Goal: Task Accomplishment & Management: Manage account settings

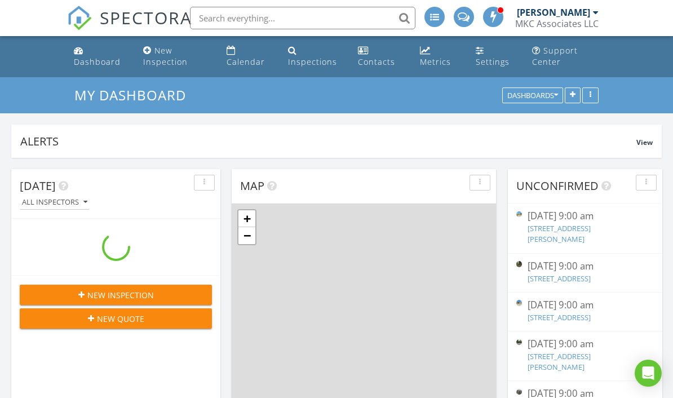
scroll to position [242, 209]
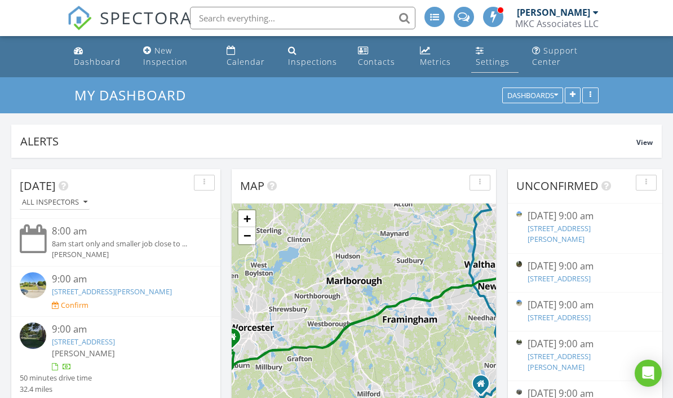
click at [502, 62] on div "Settings" at bounding box center [493, 61] width 34 height 11
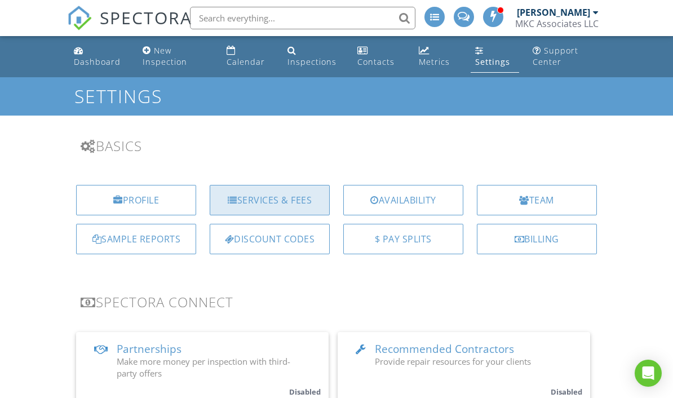
click at [248, 205] on div "Services & Fees" at bounding box center [270, 200] width 120 height 30
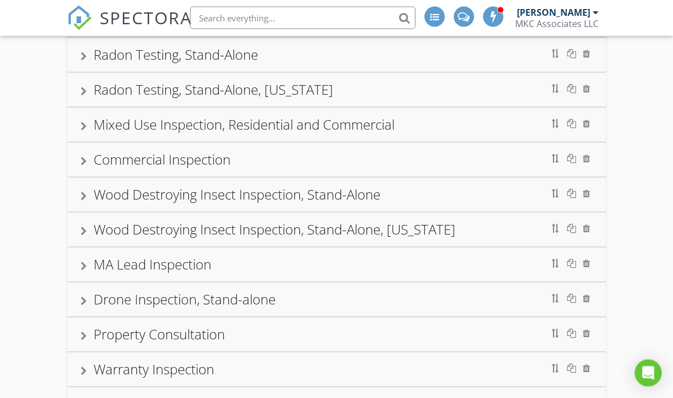
scroll to position [166, 0]
click at [81, 264] on div at bounding box center [84, 265] width 6 height 9
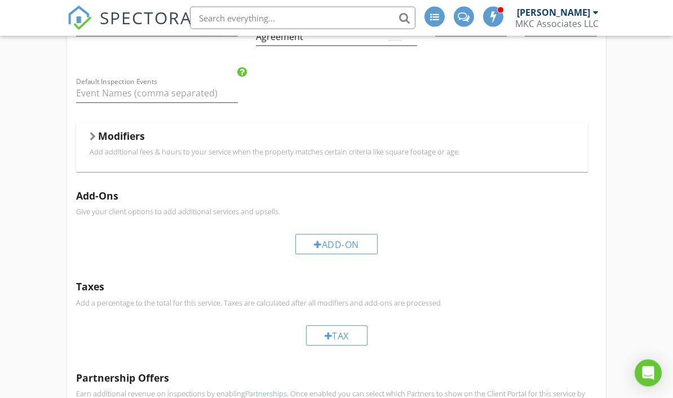
click at [88, 140] on div "Modifiers Add additional fees & hours to your service when the property matches…" at bounding box center [331, 147] width 511 height 49
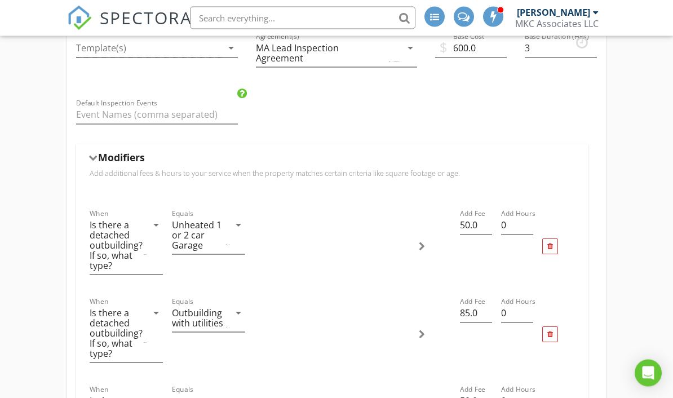
scroll to position [454, 0]
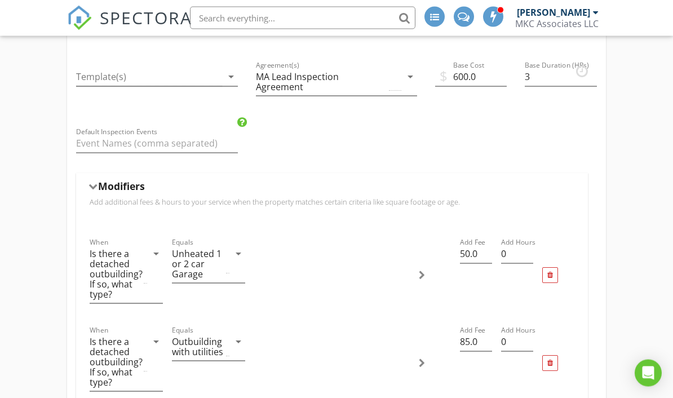
click at [90, 188] on div at bounding box center [92, 187] width 9 height 6
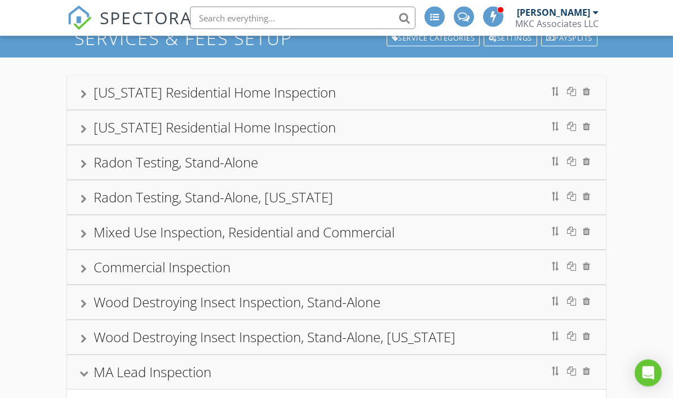
scroll to position [0, 0]
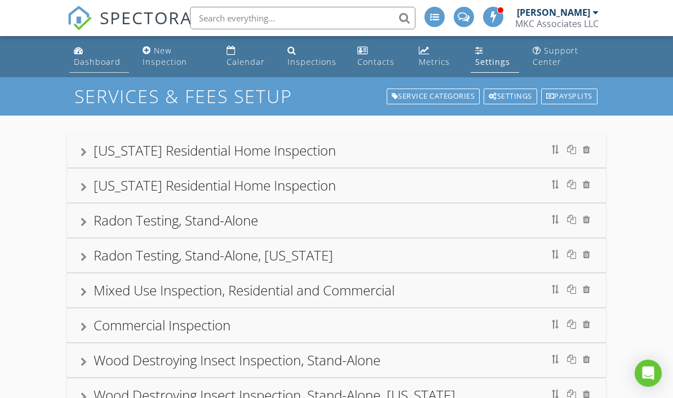
click at [110, 61] on div "Dashboard" at bounding box center [97, 61] width 47 height 11
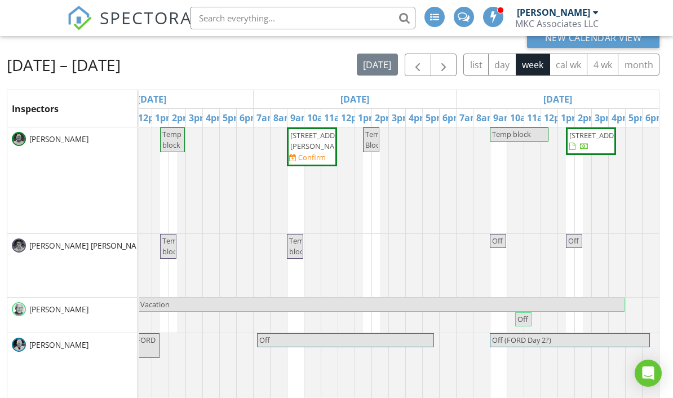
scroll to position [0, 900]
click at [443, 69] on span "button" at bounding box center [444, 66] width 14 height 14
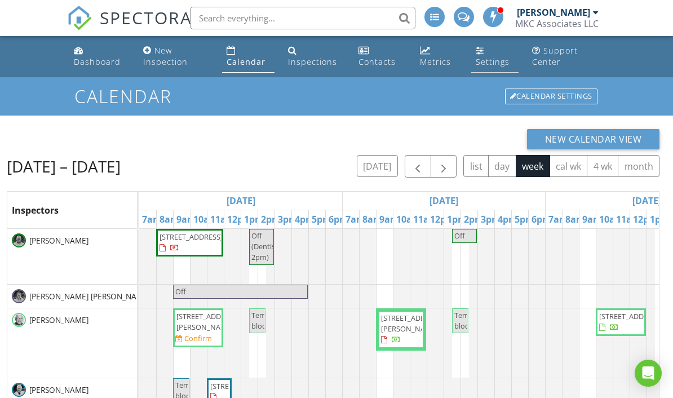
click at [487, 62] on div "Settings" at bounding box center [493, 61] width 34 height 11
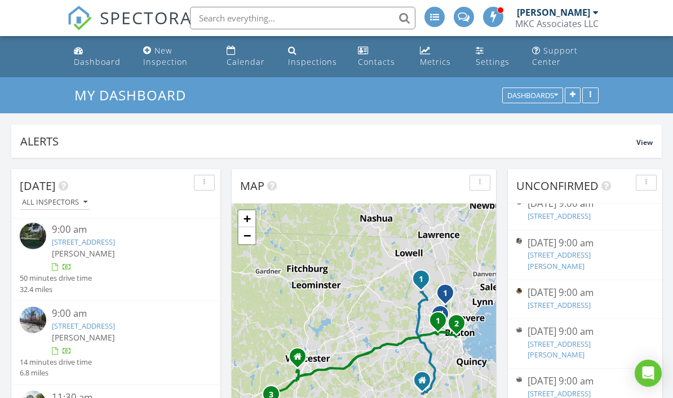
scroll to position [105, 0]
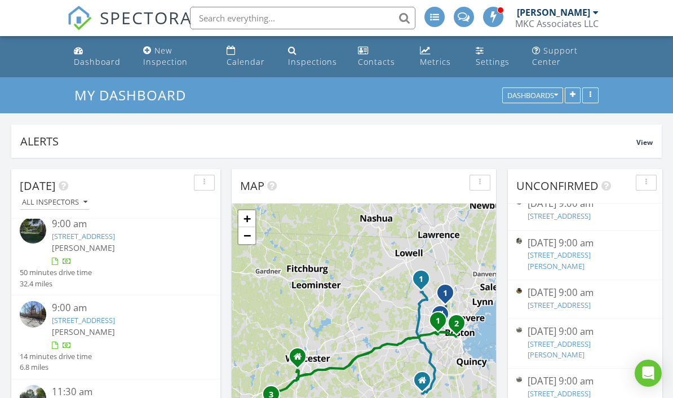
click at [336, 12] on input "text" at bounding box center [302, 18] width 225 height 23
type input "crust"
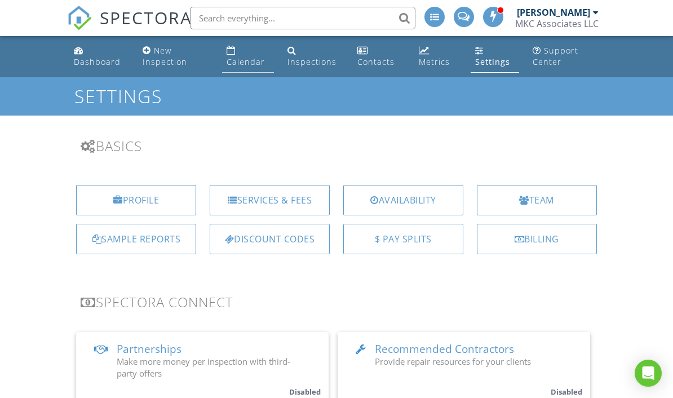
click at [245, 58] on div "Calendar" at bounding box center [246, 61] width 38 height 11
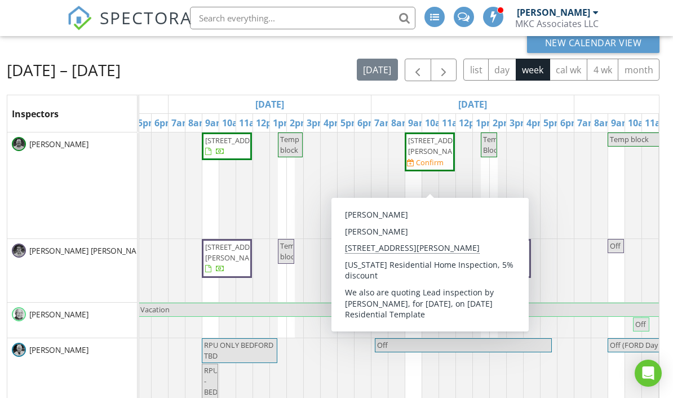
click at [443, 157] on span "11 Mattson Ave, Worcester 01606" at bounding box center [430, 145] width 46 height 21
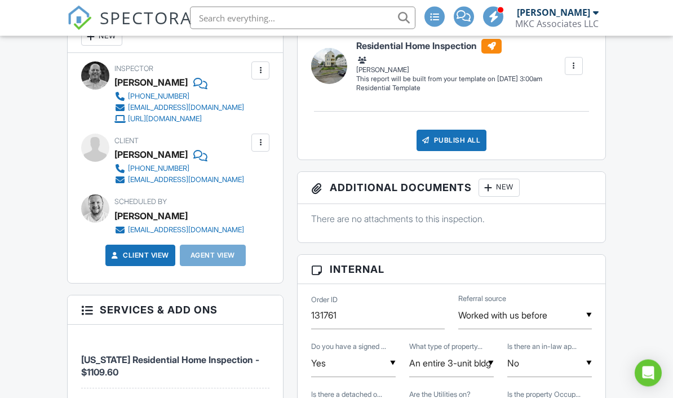
scroll to position [486, 0]
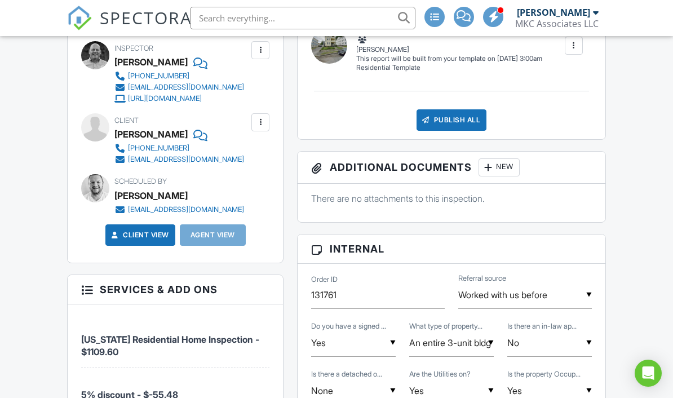
click at [262, 46] on div at bounding box center [260, 50] width 11 height 11
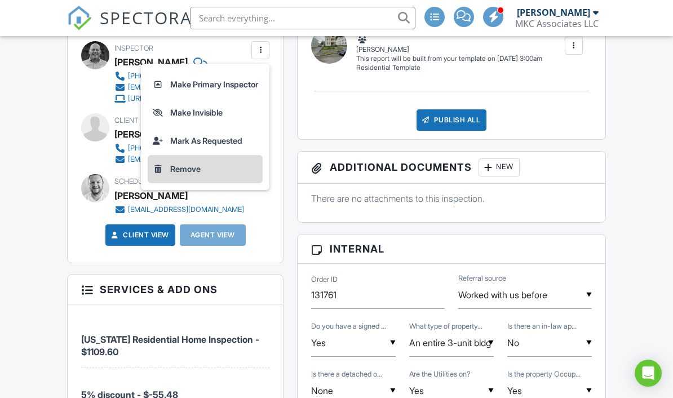
click at [164, 171] on li "Remove" at bounding box center [205, 169] width 115 height 28
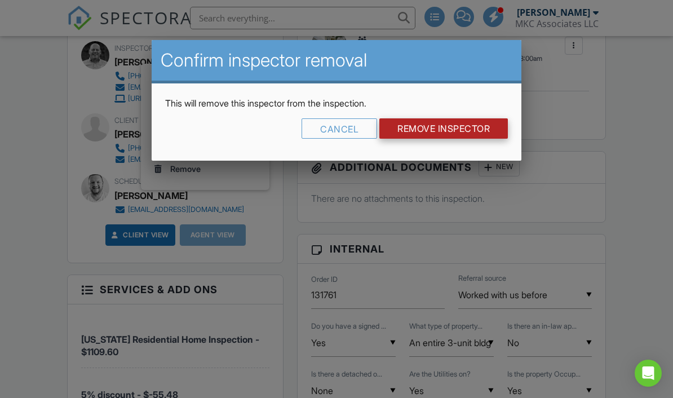
click at [473, 128] on input "Remove Inspector" at bounding box center [443, 128] width 128 height 20
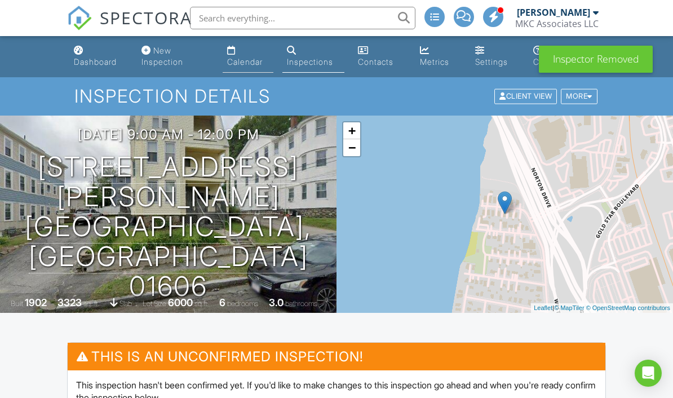
click at [227, 62] on div "Calendar" at bounding box center [244, 62] width 35 height 10
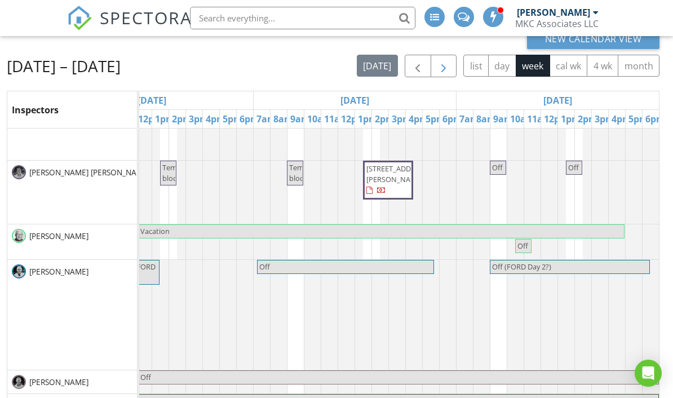
click at [438, 76] on button "button" at bounding box center [443, 66] width 26 height 23
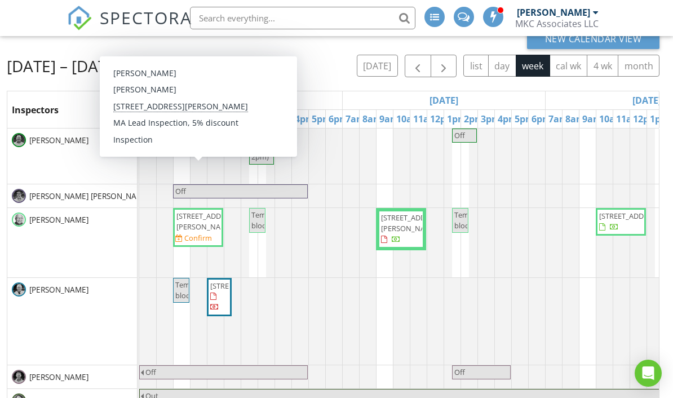
click at [203, 225] on span "11 Mattson Ave, Worcester 01606" at bounding box center [198, 221] width 46 height 21
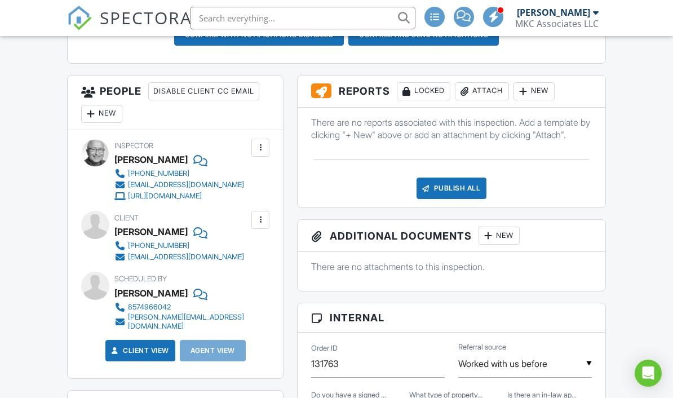
scroll to position [415, 0]
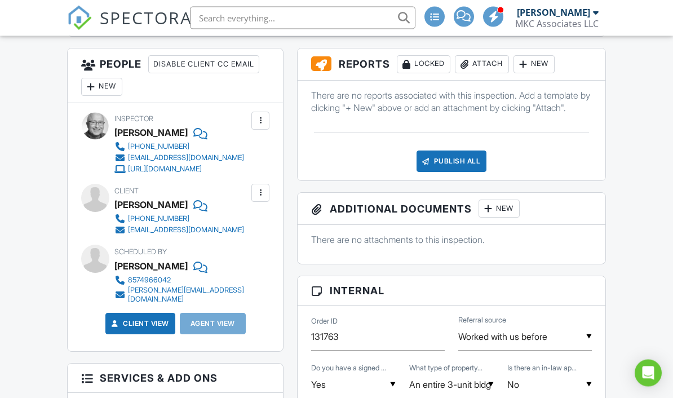
click at [265, 127] on div at bounding box center [260, 121] width 18 height 18
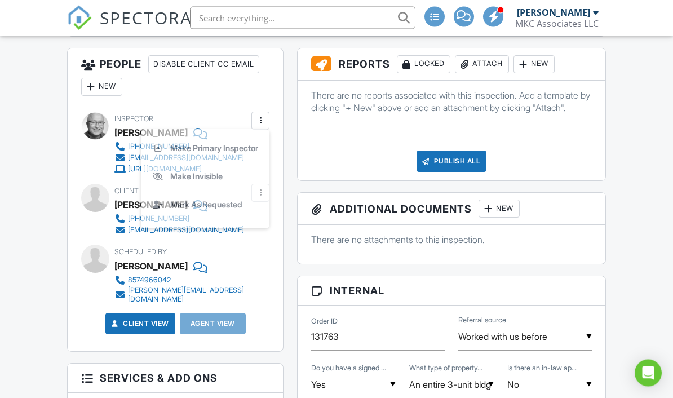
scroll to position [416, 0]
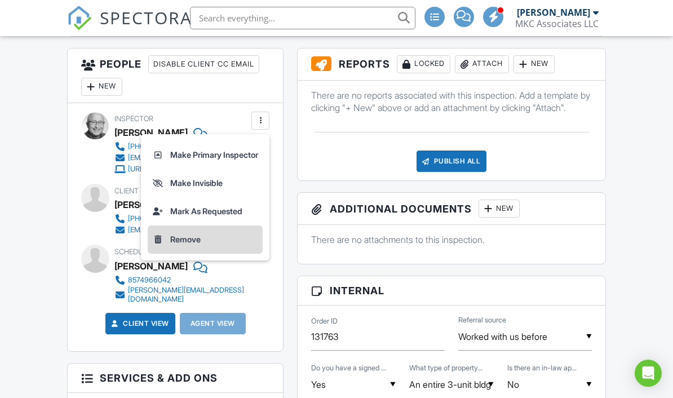
click at [214, 239] on li "Remove" at bounding box center [205, 239] width 115 height 28
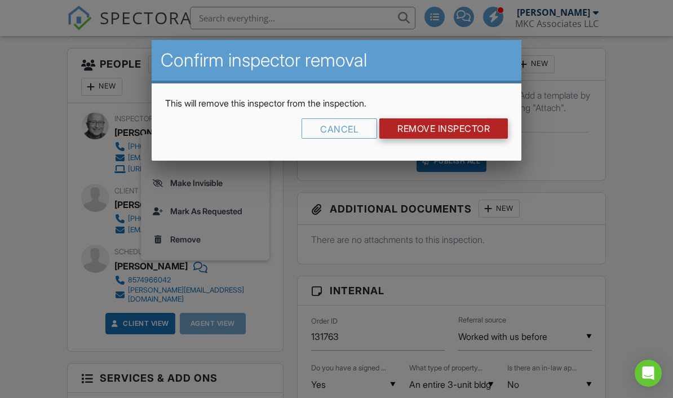
click at [474, 129] on input "Remove Inspector" at bounding box center [443, 128] width 128 height 20
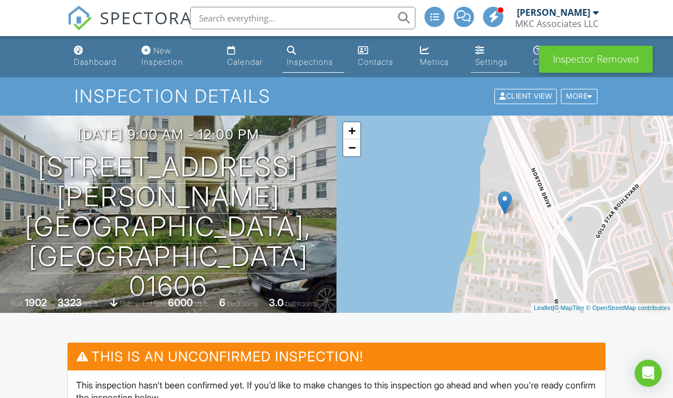
click at [496, 58] on div "Settings" at bounding box center [491, 62] width 33 height 10
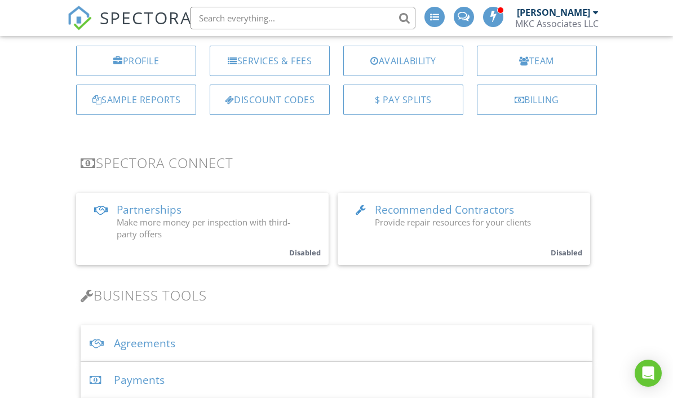
scroll to position [137, 0]
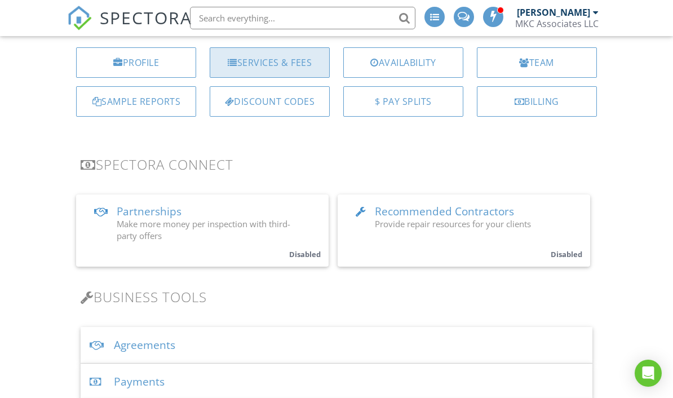
click at [292, 59] on div "Services & Fees" at bounding box center [270, 62] width 120 height 30
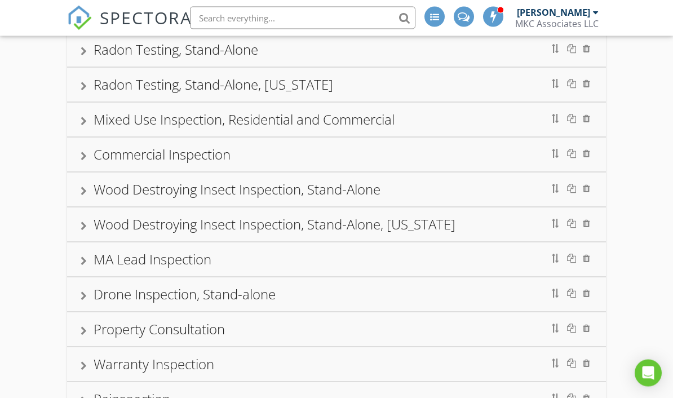
scroll to position [171, 0]
click at [78, 252] on div "MA Lead Inspection" at bounding box center [336, 259] width 538 height 34
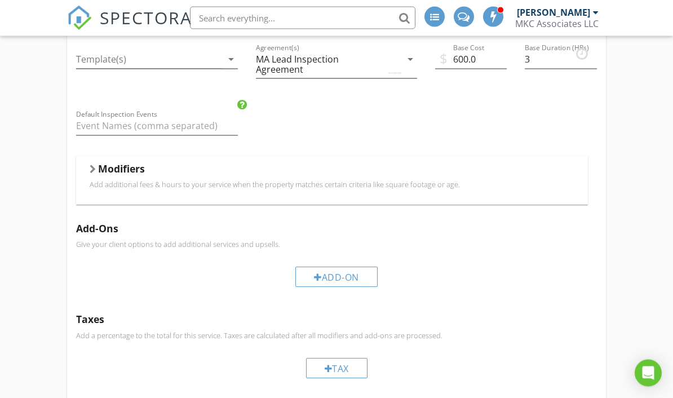
scroll to position [472, 0]
click at [100, 170] on h5 "Modifiers" at bounding box center [121, 168] width 47 height 11
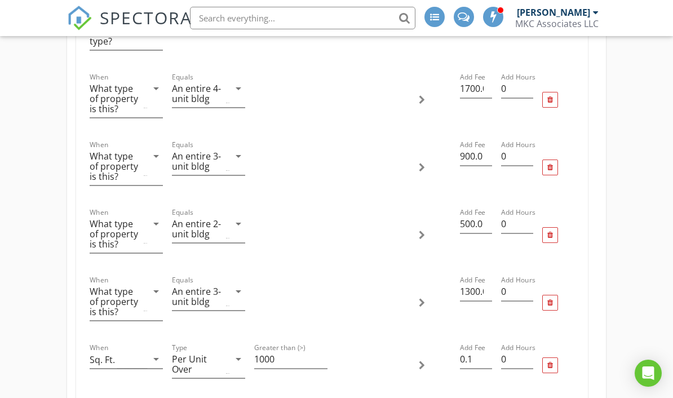
scroll to position [1073, 1]
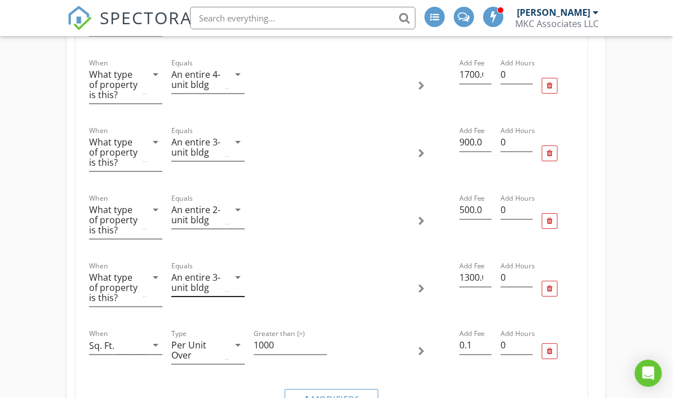
click at [235, 285] on div "Equals An entire 3-unit bldg arrow_drop_down" at bounding box center [207, 282] width 73 height 28
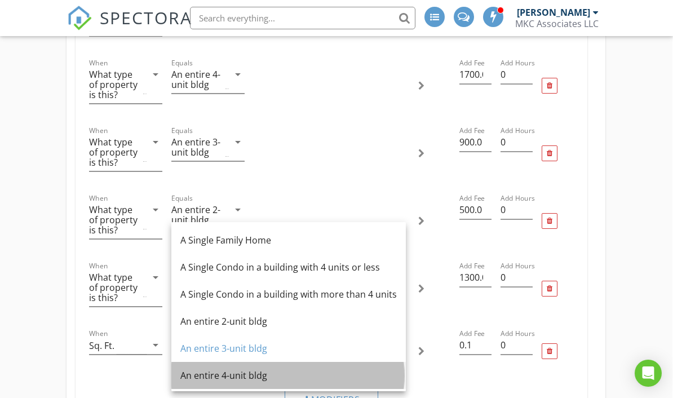
click at [279, 375] on div "An entire 4-unit bldg" at bounding box center [288, 376] width 216 height 14
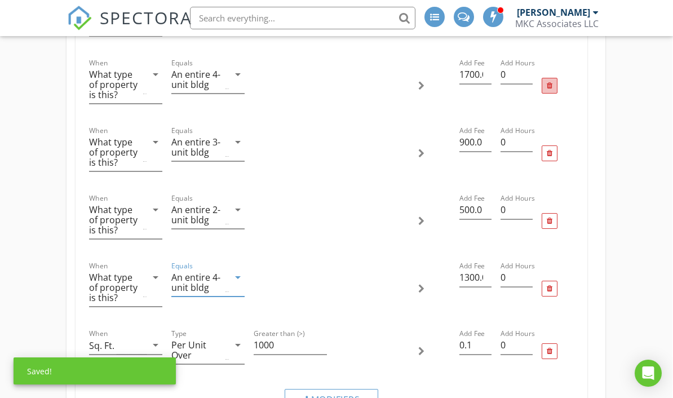
click at [557, 79] on div at bounding box center [549, 86] width 16 height 16
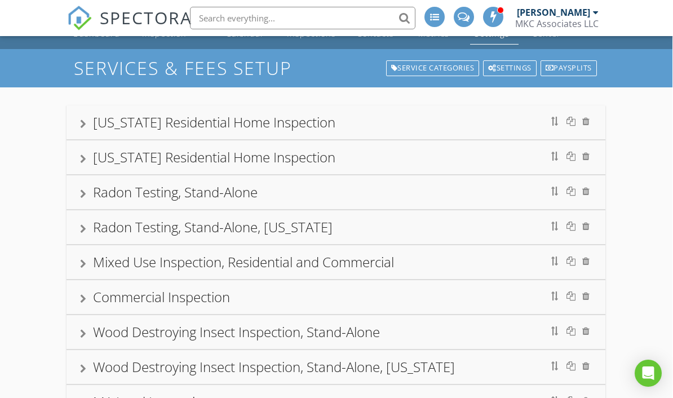
scroll to position [0, 1]
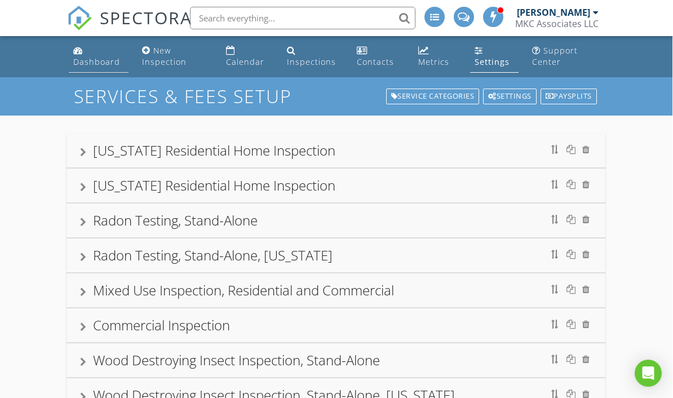
click at [88, 56] on div "Dashboard" at bounding box center [96, 61] width 47 height 11
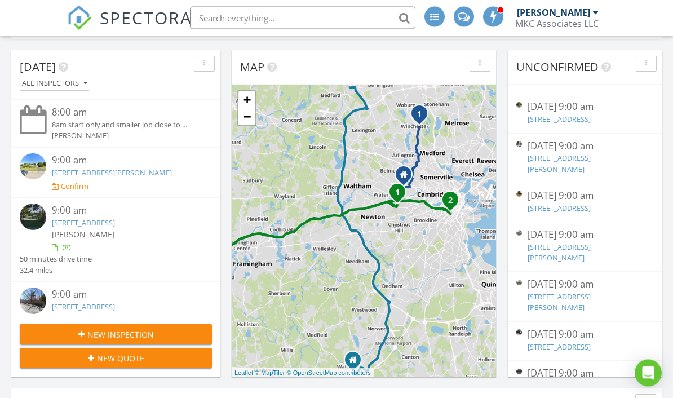
scroll to position [225, 0]
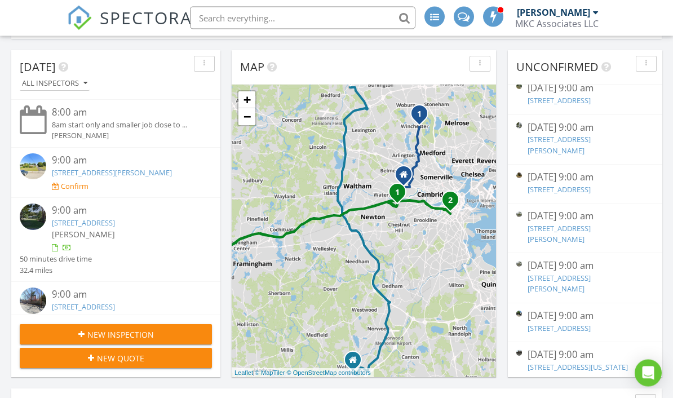
click at [597, 273] on div "09/04/25 9:00 am" at bounding box center [584, 266] width 114 height 14
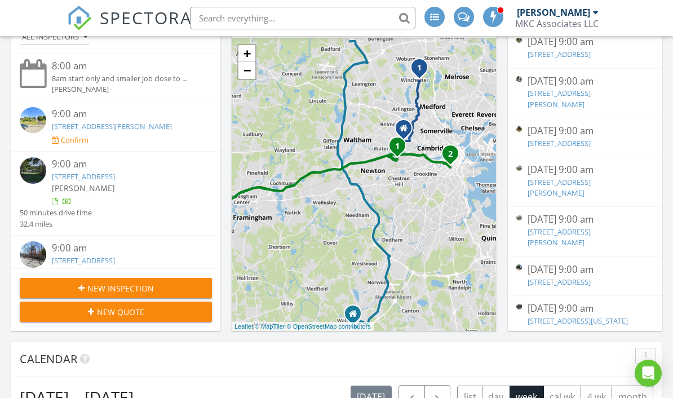
click at [495, 15] on span at bounding box center [493, 16] width 11 height 10
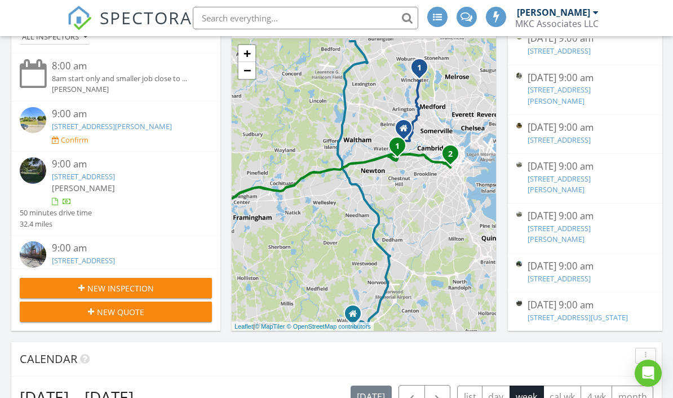
scroll to position [285, 0]
click at [21, 18] on nav "SPECTORA Morgan Cohen MKC Associates LLC Role: Inspector Change Role Dashboard …" at bounding box center [336, 18] width 673 height 36
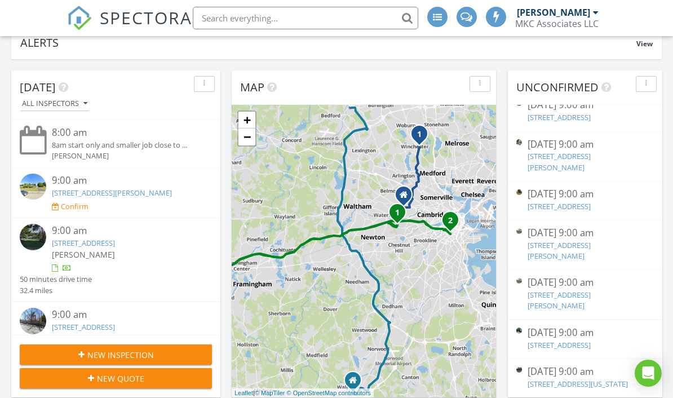
scroll to position [0, 0]
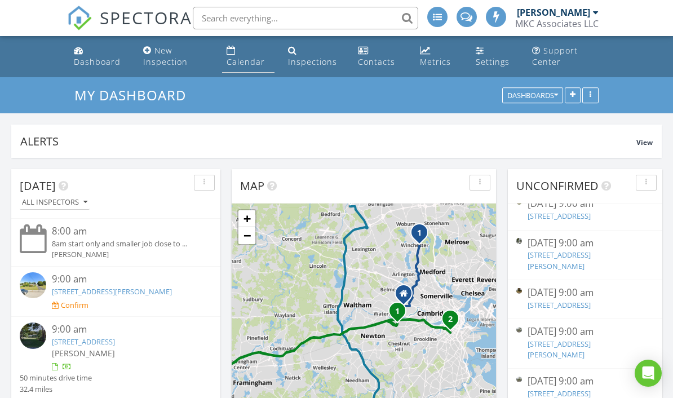
click at [245, 54] on link "Calendar" at bounding box center [248, 57] width 52 height 32
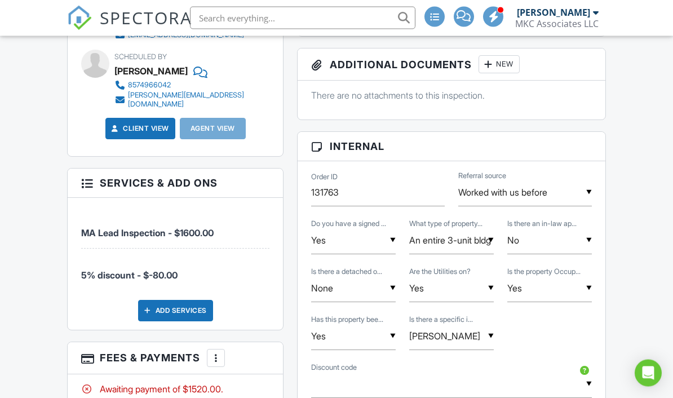
scroll to position [560, 0]
click at [211, 300] on div "Add Services" at bounding box center [175, 310] width 75 height 21
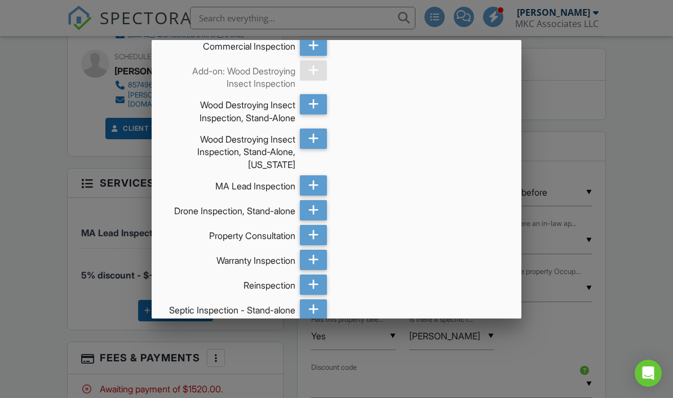
scroll to position [421, 0]
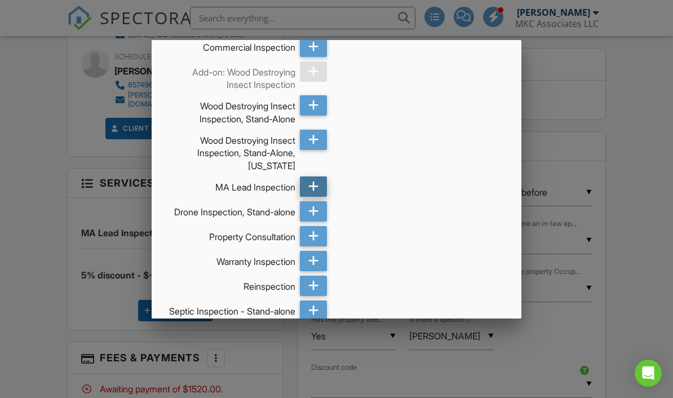
click at [307, 185] on div at bounding box center [314, 186] width 28 height 20
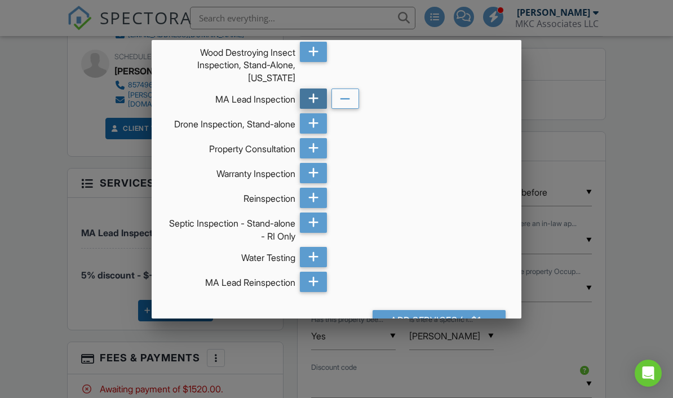
scroll to position [508, 0]
click at [607, 113] on div at bounding box center [336, 193] width 673 height 498
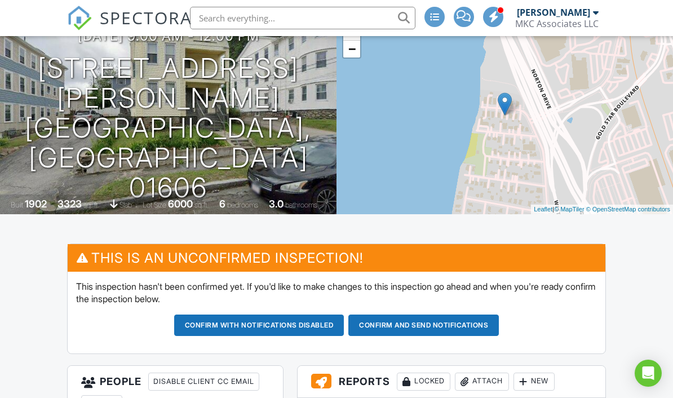
scroll to position [0, 0]
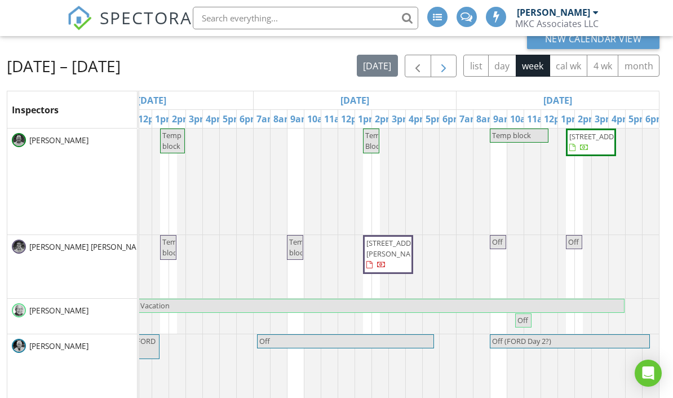
click at [447, 73] on span "button" at bounding box center [444, 67] width 14 height 14
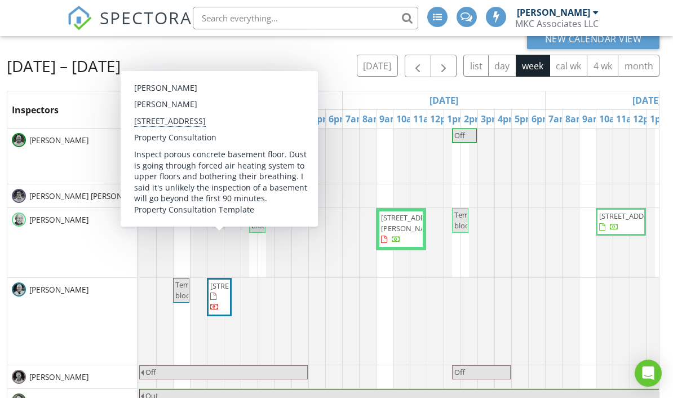
click at [220, 308] on span "54 Crescent St, Cambridge 02138" at bounding box center [219, 297] width 20 height 33
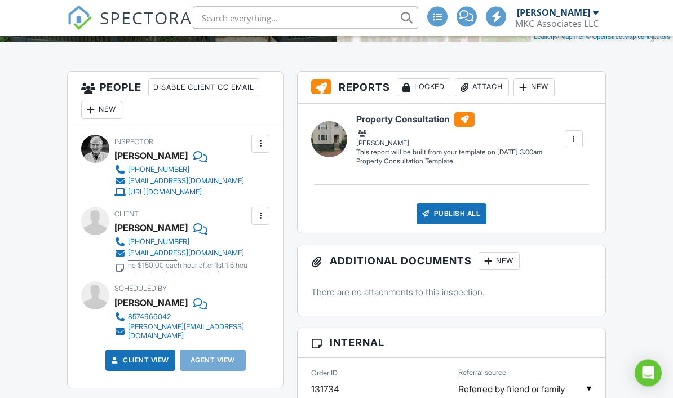
scroll to position [271, 0]
click at [185, 221] on div "Client [PERSON_NAME] [PHONE_NUMBER] [EMAIL_ADDRESS][DOMAIN_NAME] another # for …" at bounding box center [208, 239] width 188 height 65
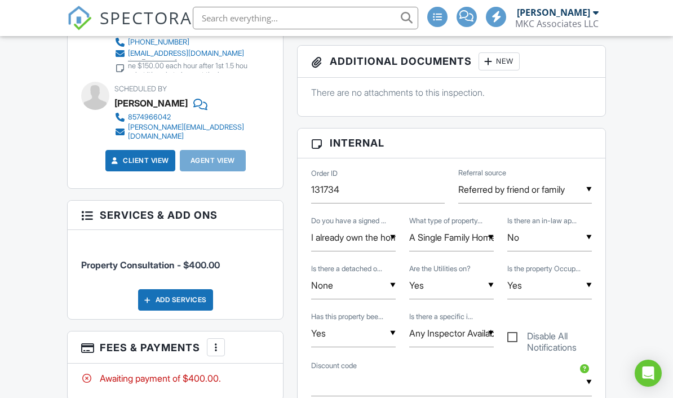
scroll to position [517, 0]
